Goal: Task Accomplishment & Management: Use online tool/utility

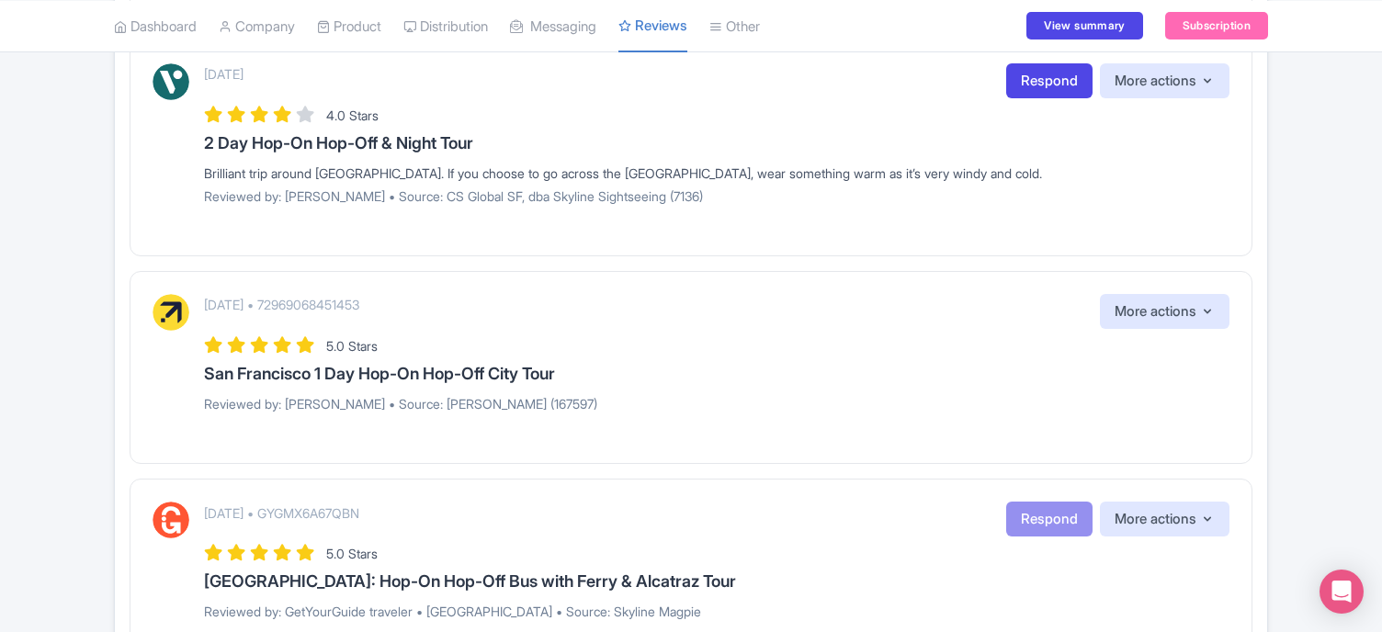
scroll to position [28, 0]
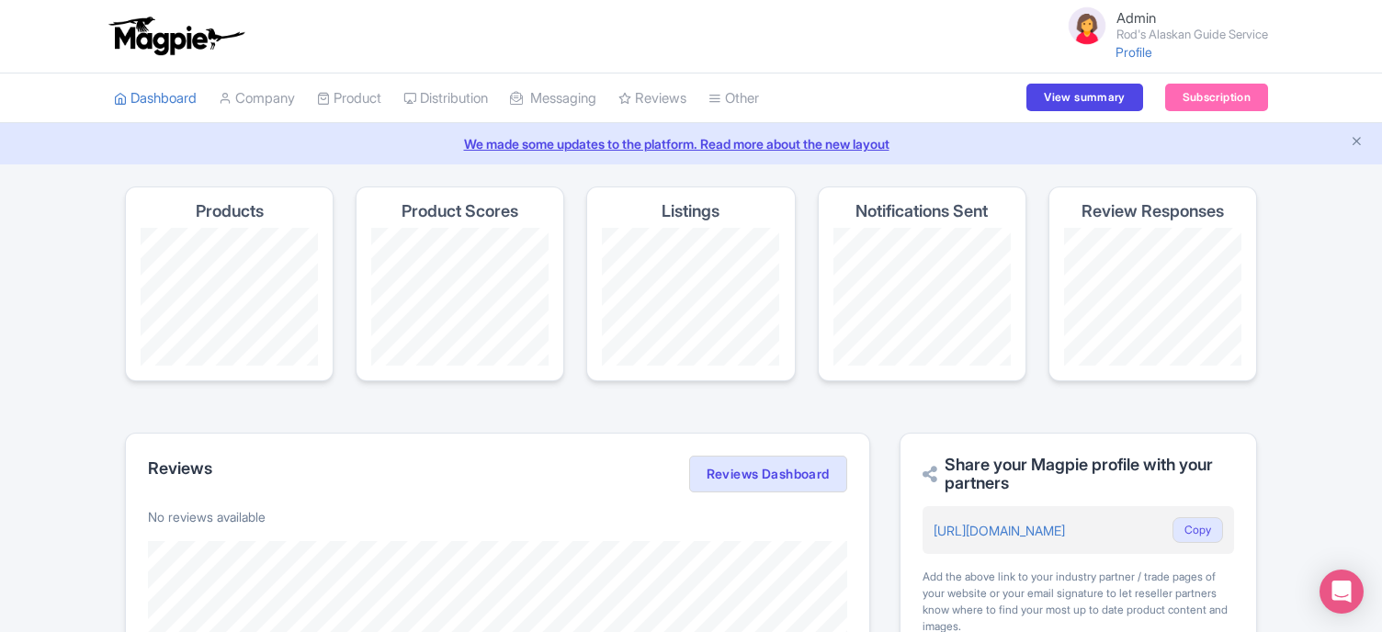
scroll to position [416, 0]
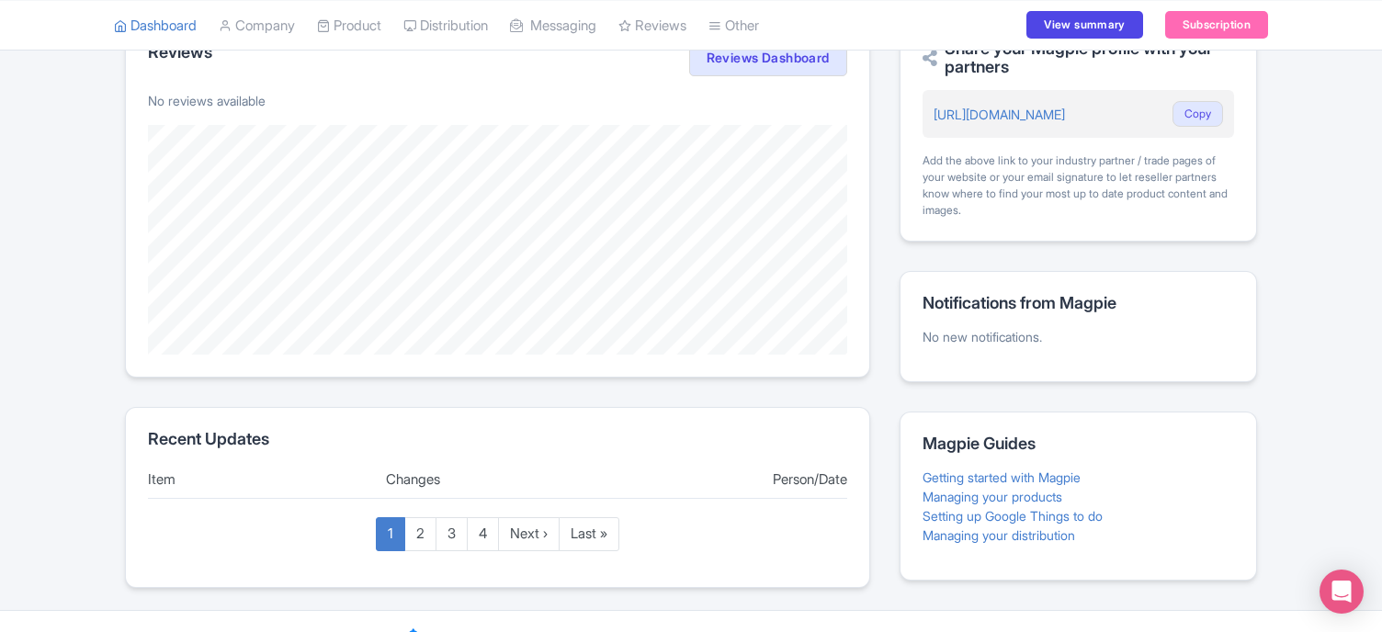
click at [1381, 35] on div "Dashboard Company SST Collector Product My Products Image Library Rate Sheets D…" at bounding box center [691, 25] width 1382 height 51
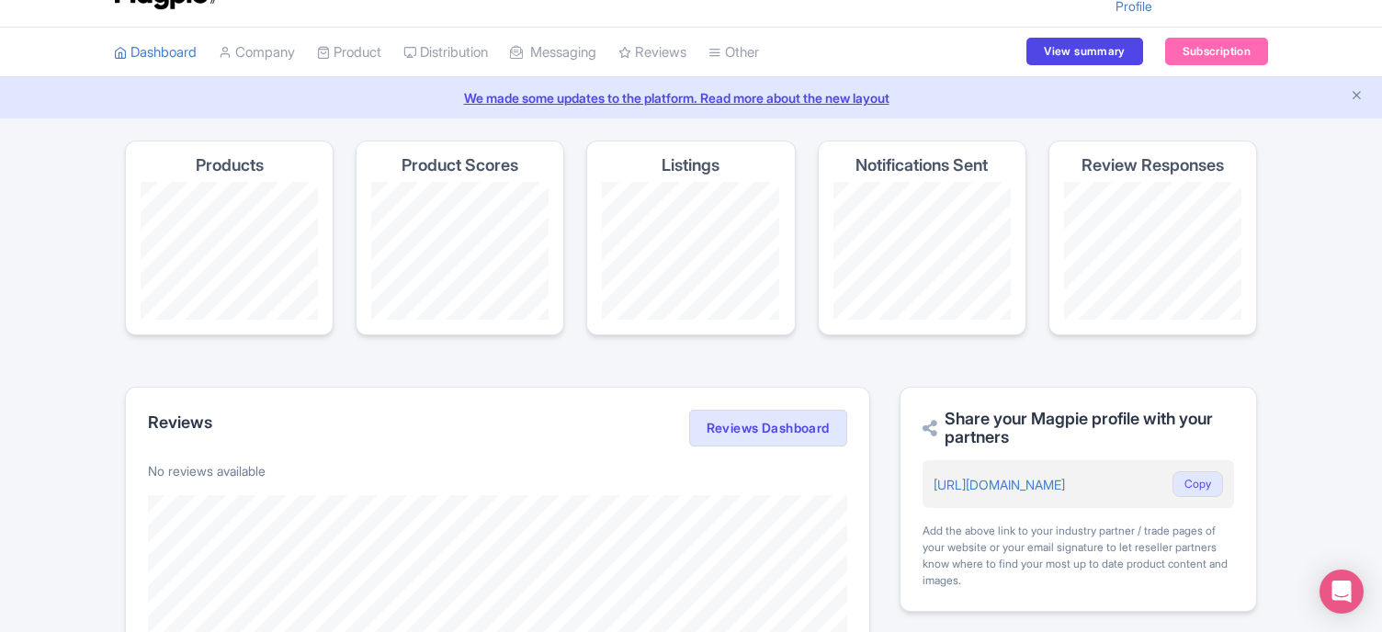
scroll to position [0, 0]
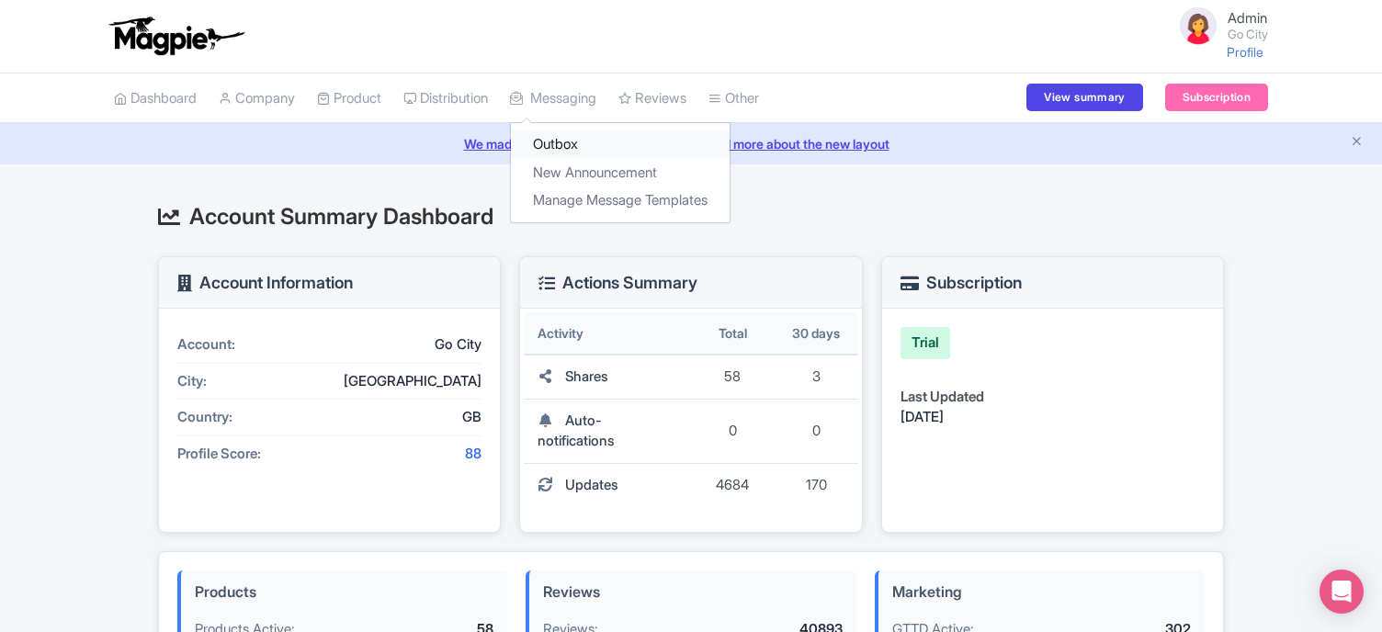
click at [572, 142] on link "Outbox" at bounding box center [620, 144] width 219 height 28
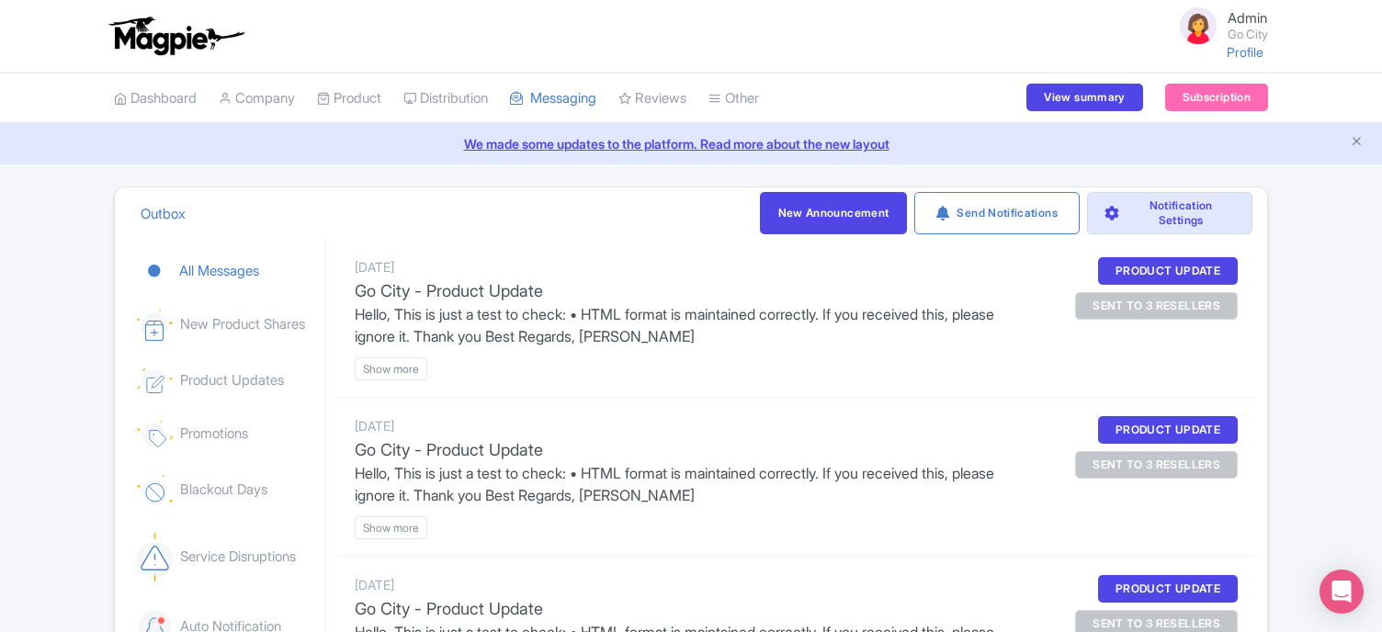
click at [1170, 312] on div "sent to 3 resellers" at bounding box center [1156, 306] width 163 height 28
click at [406, 368] on btn "Show more" at bounding box center [391, 368] width 73 height 23
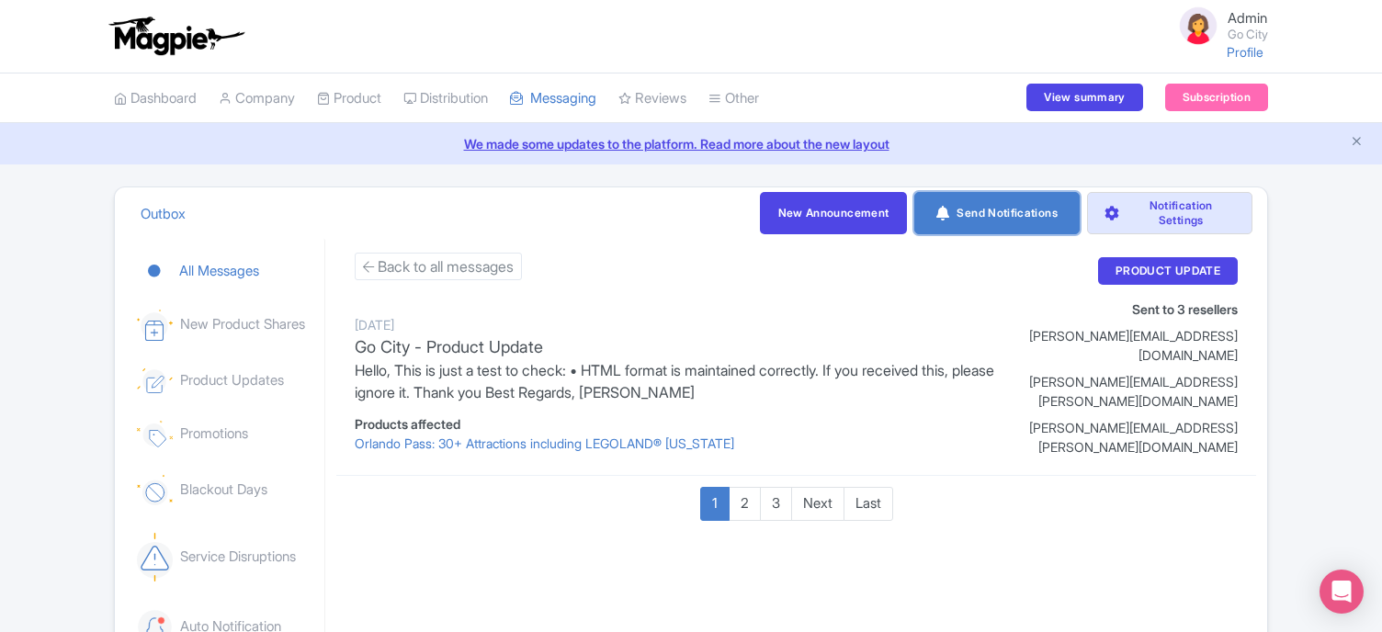
click at [963, 221] on link "Send Notifications" at bounding box center [996, 213] width 165 height 42
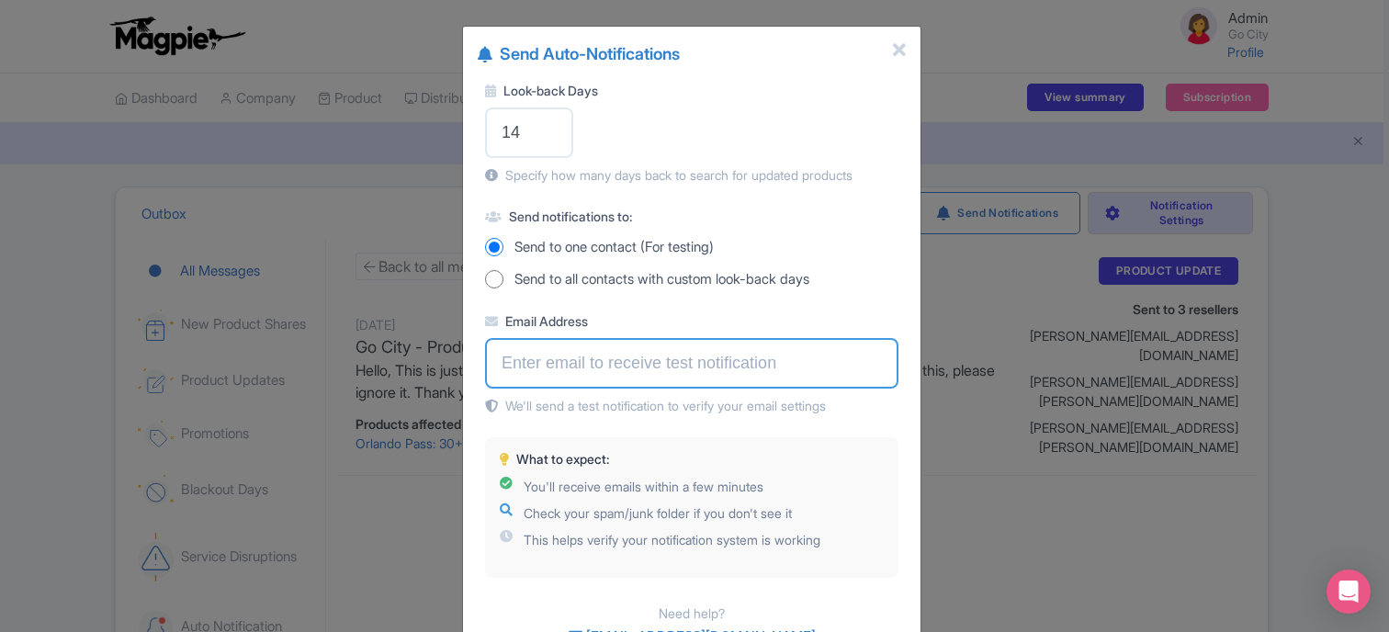
click at [538, 362] on input "Email Address" at bounding box center [692, 363] width 414 height 51
type input "[EMAIL_ADDRESS][DOMAIN_NAME]"
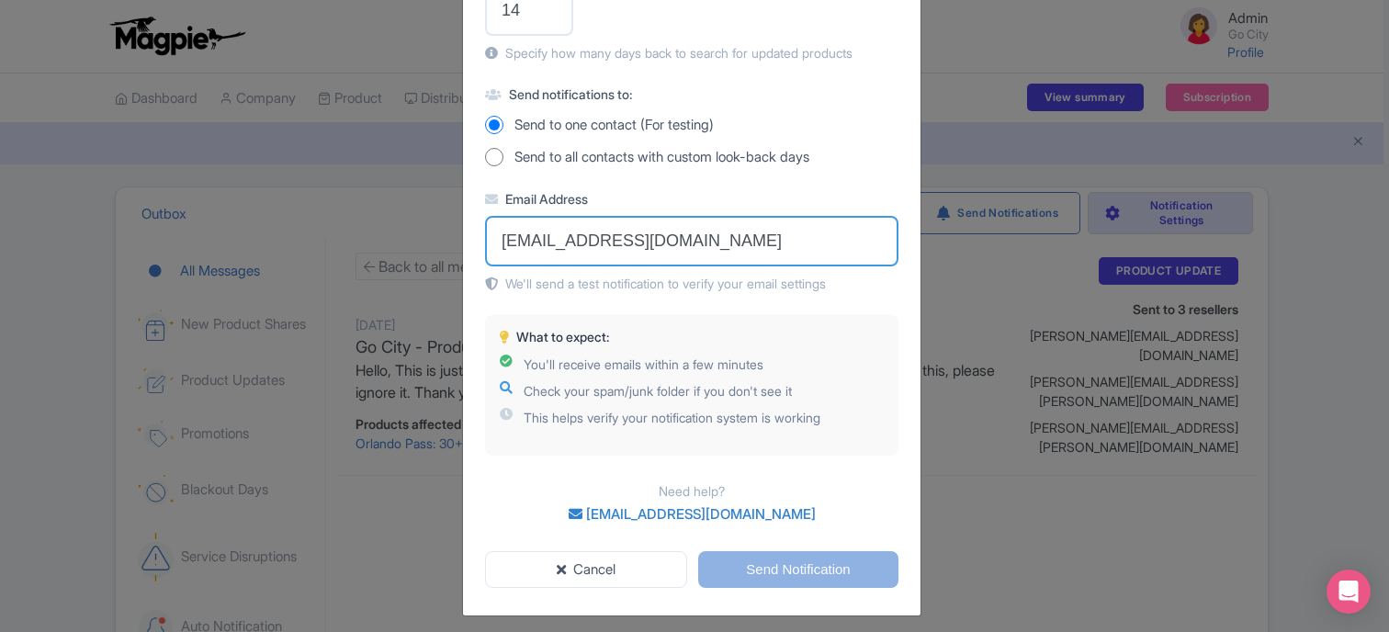
scroll to position [130, 0]
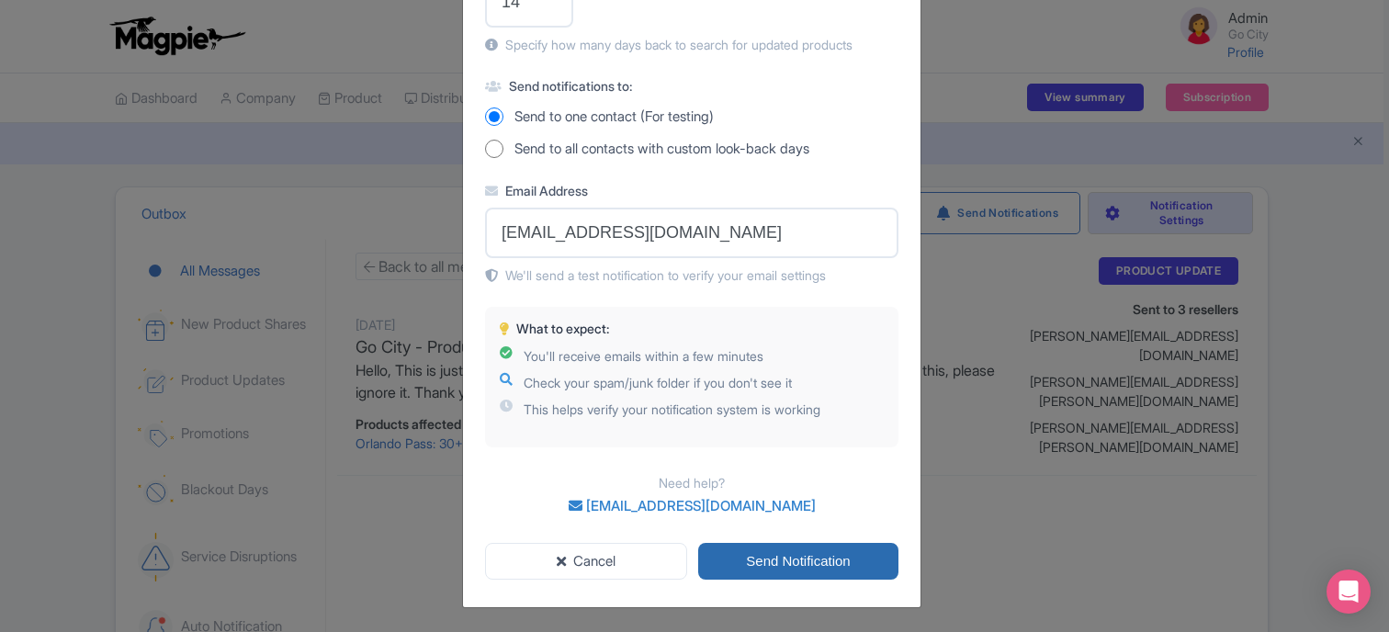
click at [819, 555] on input "Send Notification" at bounding box center [798, 562] width 200 height 38
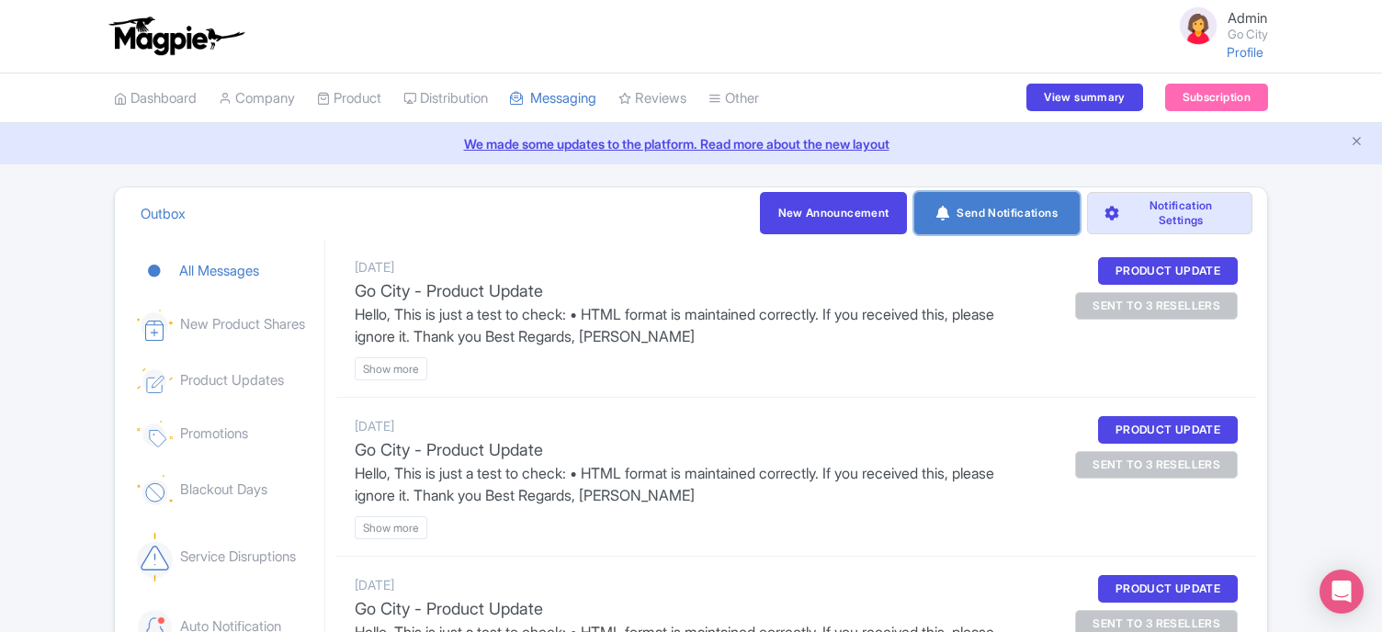
click at [1005, 208] on link "Send Notifications" at bounding box center [996, 213] width 165 height 42
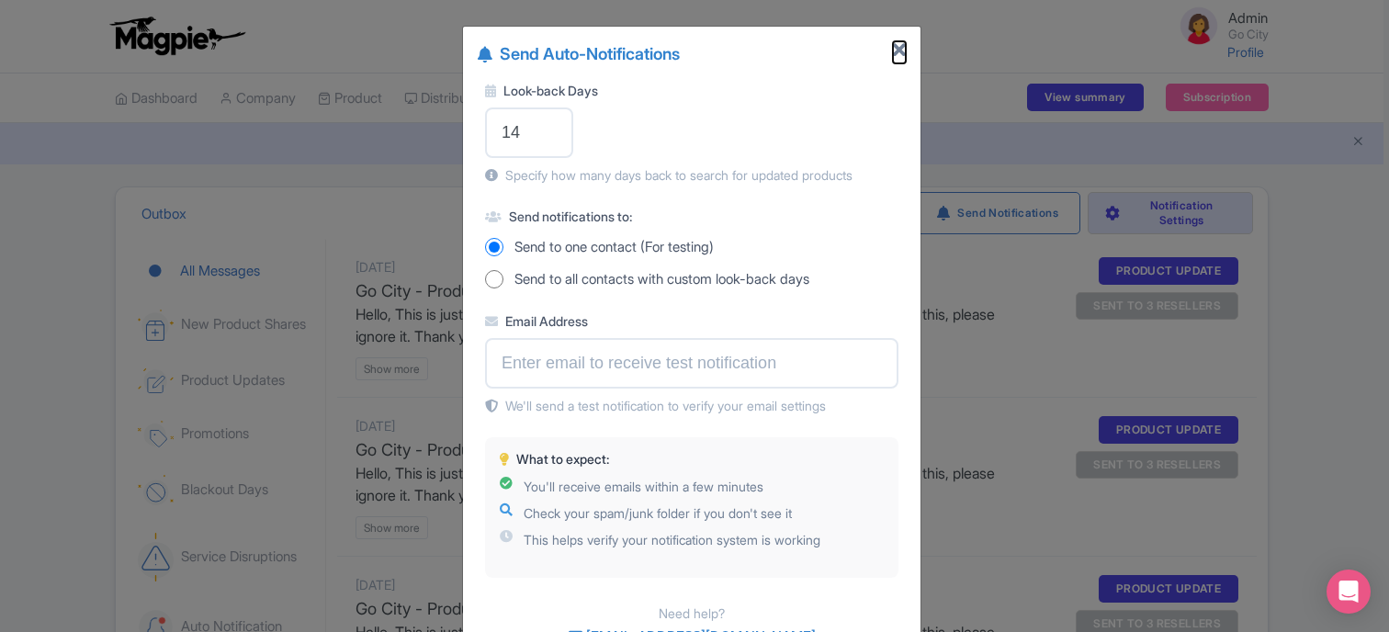
click at [901, 51] on icon "Close" at bounding box center [899, 50] width 13 height 18
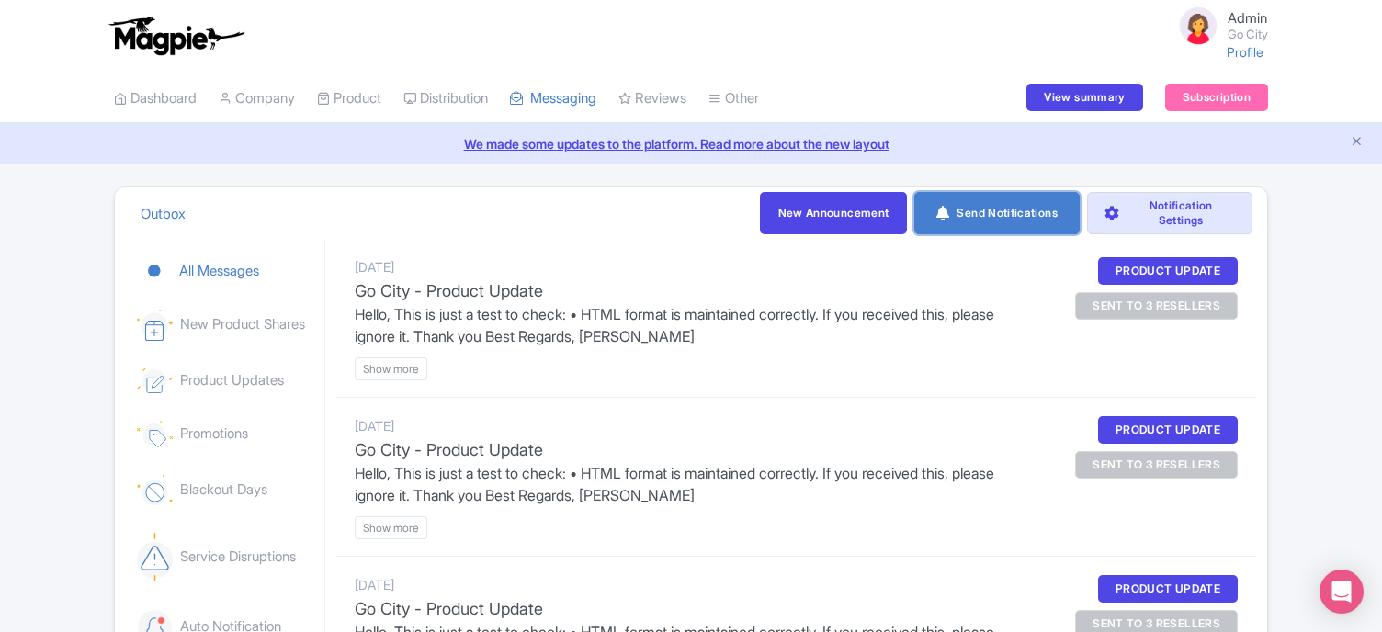
click at [992, 229] on link "Send Notifications" at bounding box center [996, 213] width 165 height 42
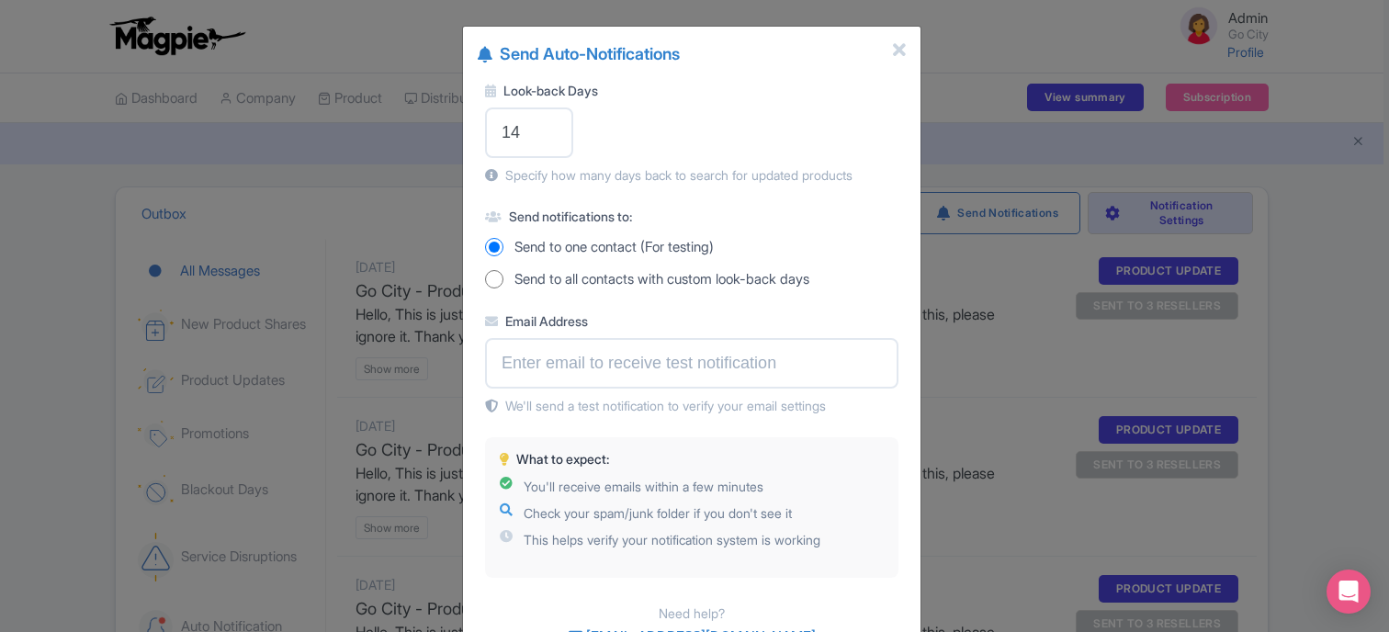
click at [495, 280] on input "Send to all contacts with custom look-back days" at bounding box center [494, 279] width 18 height 18
radio input "true"
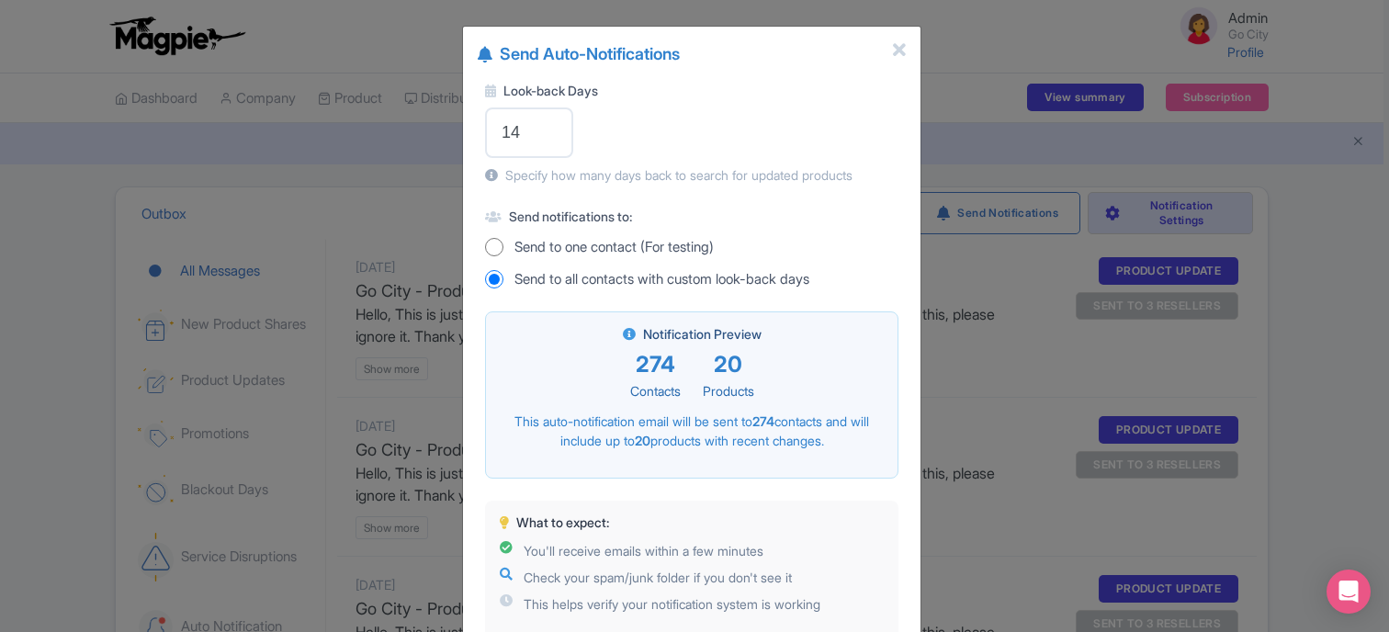
click at [103, 497] on div "Send Auto-Notifications Look-back Days 14 Specify how many days back to search …" at bounding box center [694, 316] width 1389 height 632
